Goal: Task Accomplishment & Management: Use online tool/utility

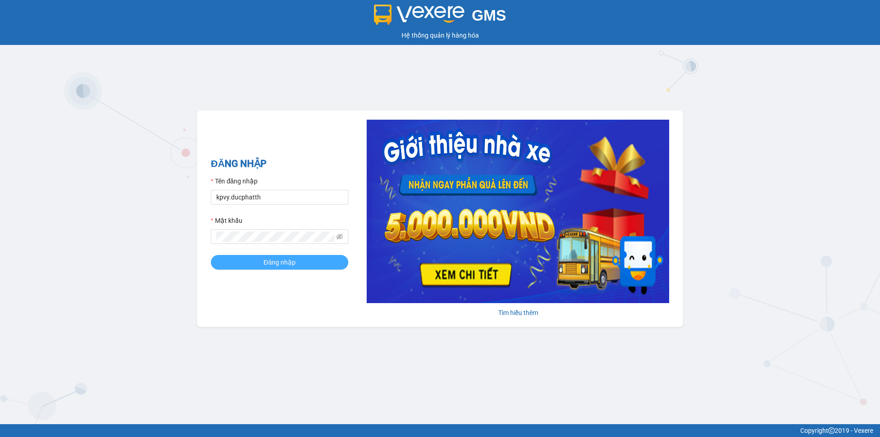
click at [281, 262] on span "Đăng nhập" at bounding box center [280, 262] width 32 height 10
click at [211, 255] on button "Đăng nhập" at bounding box center [280, 262] width 138 height 15
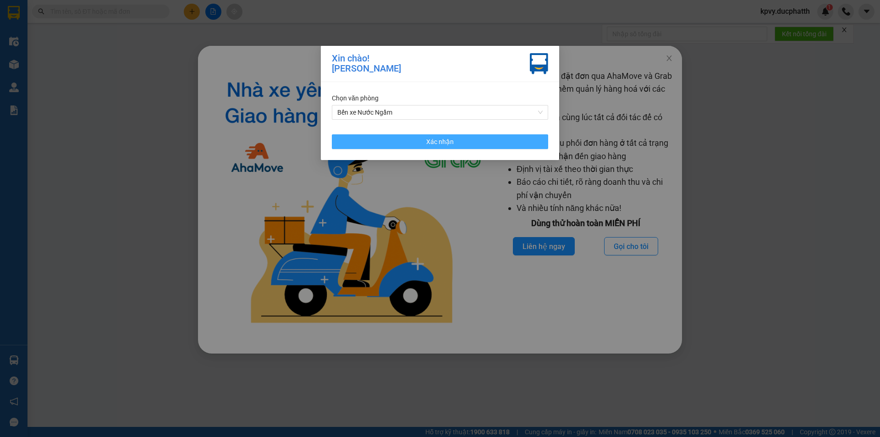
click at [535, 141] on button "Xác nhận" at bounding box center [440, 141] width 216 height 15
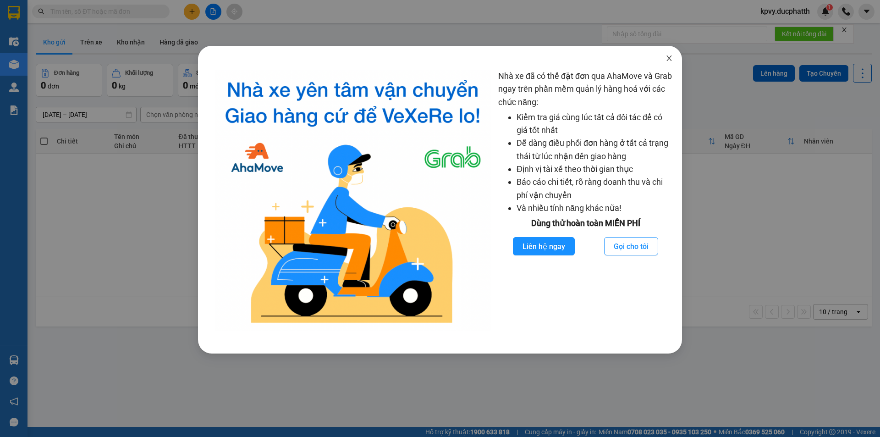
click at [671, 61] on icon "close" at bounding box center [669, 58] width 5 height 6
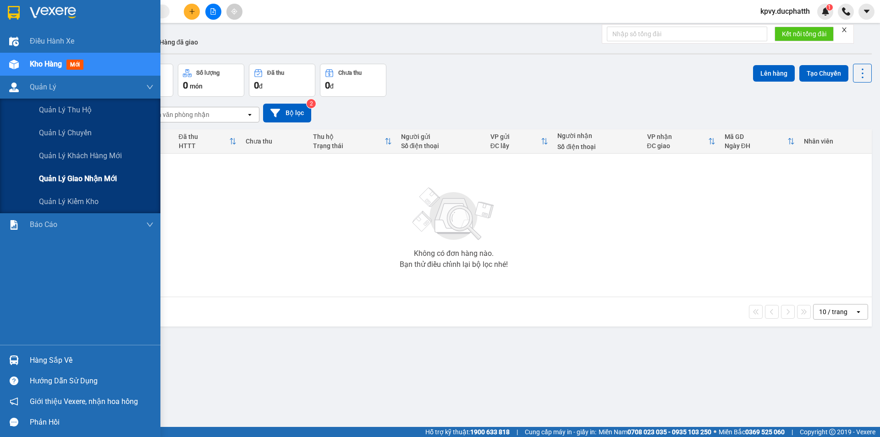
click at [111, 181] on span "Quản lý giao nhận mới" at bounding box center [78, 178] width 78 height 11
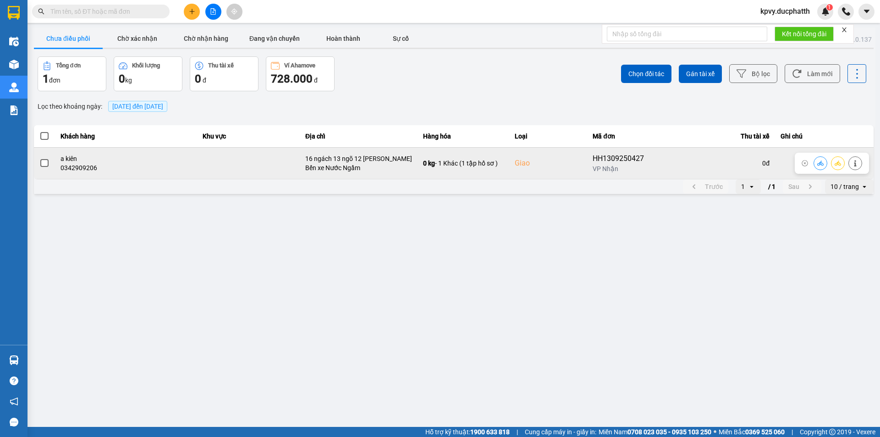
click at [44, 162] on span at bounding box center [44, 163] width 8 height 8
click at [39, 158] on input "checkbox" at bounding box center [39, 158] width 0 height 0
click at [820, 164] on icon at bounding box center [821, 163] width 6 height 6
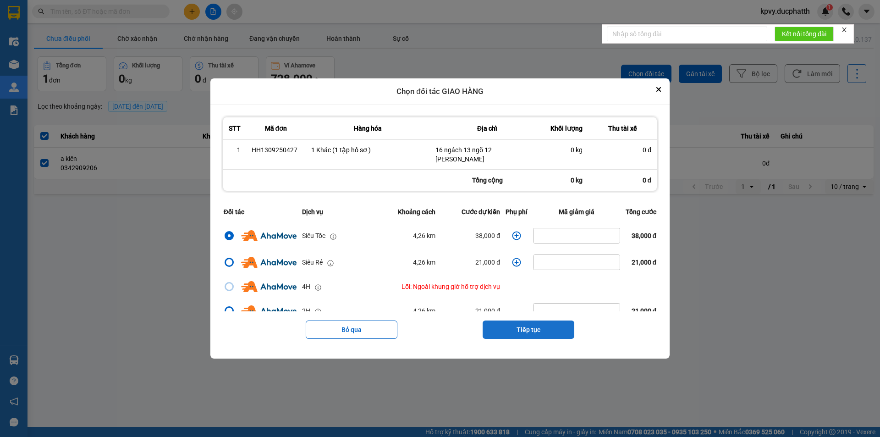
click at [502, 329] on button "Tiếp tục" at bounding box center [529, 330] width 92 height 18
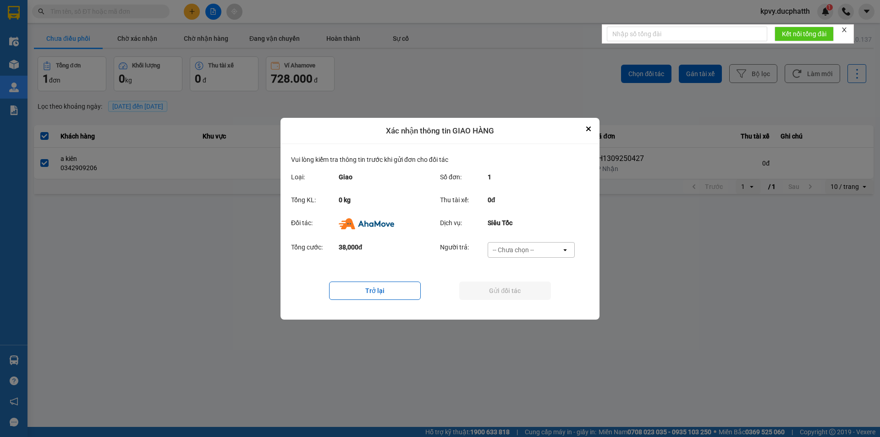
click at [542, 251] on div "-- Chưa chọn --" at bounding box center [524, 250] width 73 height 15
click at [521, 302] on span "Ví Ahamove" at bounding box center [513, 302] width 37 height 9
click at [507, 300] on div "Trở lại Gửi đối tác" at bounding box center [440, 290] width 298 height 37
click at [509, 290] on button "Gửi đối tác" at bounding box center [505, 291] width 92 height 18
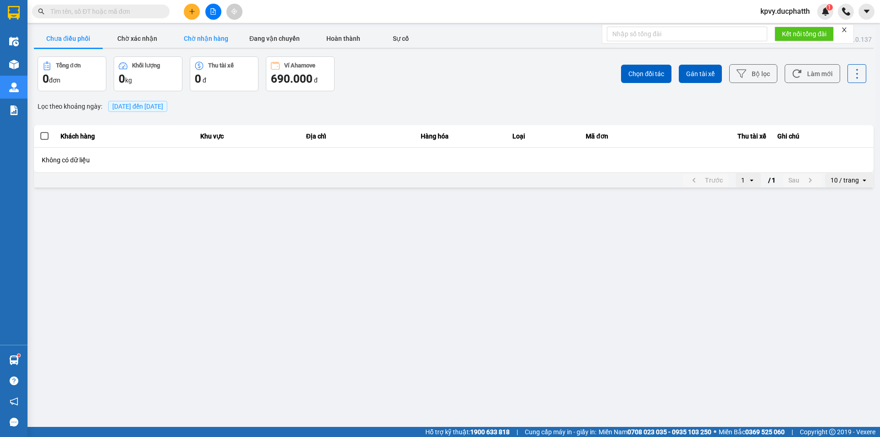
click at [209, 39] on button "Chờ nhận hàng" at bounding box center [206, 38] width 69 height 18
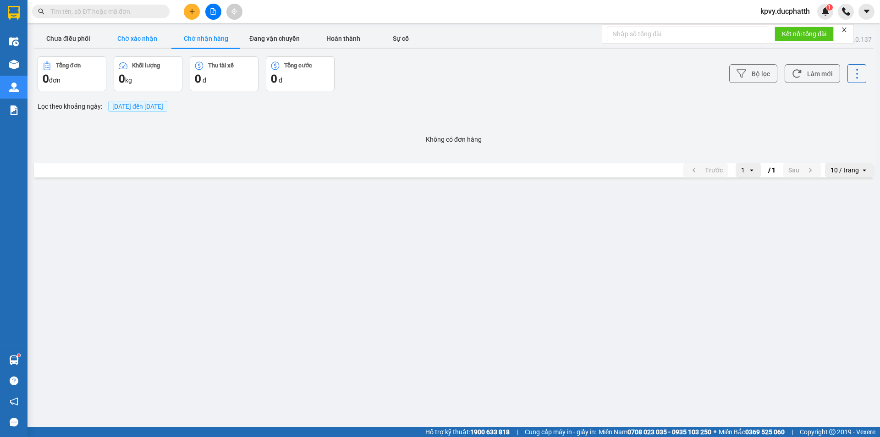
click at [128, 37] on button "Chờ xác nhận" at bounding box center [137, 38] width 69 height 18
click at [189, 40] on button "Chờ nhận hàng" at bounding box center [206, 38] width 69 height 18
click at [64, 39] on button "Chưa điều phối" at bounding box center [68, 38] width 69 height 18
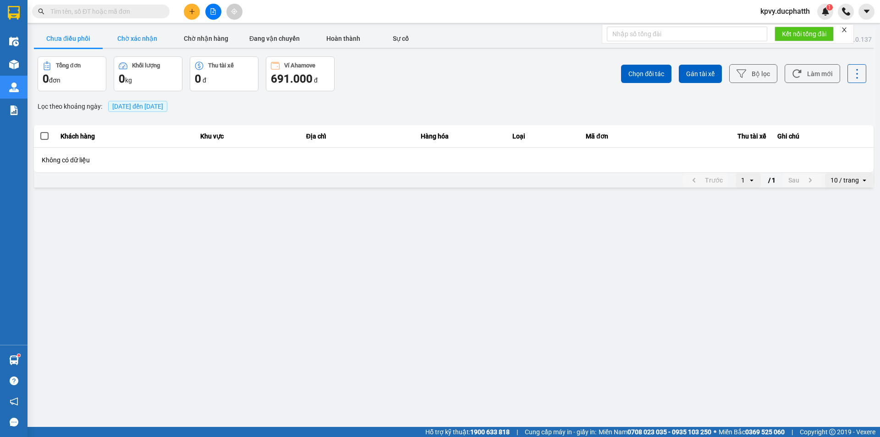
click at [137, 43] on button "Chờ xác nhận" at bounding box center [137, 38] width 69 height 18
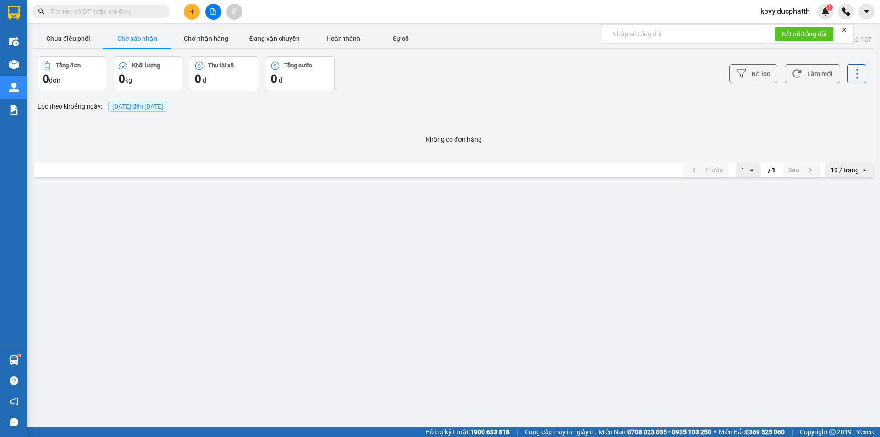
click at [100, 14] on input "text" at bounding box center [104, 11] width 108 height 10
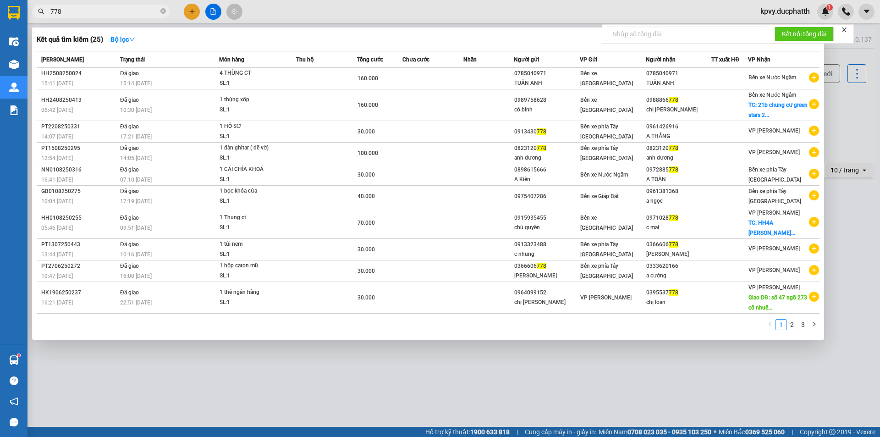
type input "778"
